Goal: Information Seeking & Learning: Learn about a topic

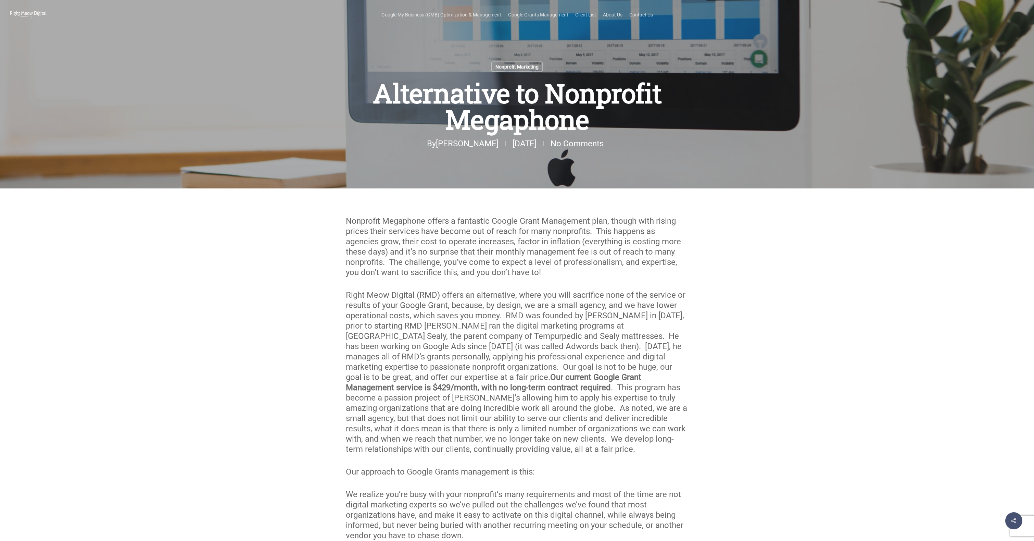
drag, startPoint x: 515, startPoint y: 142, endPoint x: 443, endPoint y: 145, distance: 72.7
click at [443, 145] on div "By tim December 8, 2022 No Comments" at bounding box center [517, 143] width 426 height 10
click at [36, 21] on div at bounding box center [29, 14] width 38 height 29
